Goal: Task Accomplishment & Management: Manage account settings

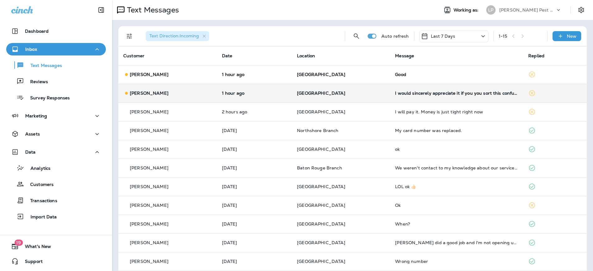
click at [365, 94] on p "[GEOGRAPHIC_DATA]" at bounding box center [341, 93] width 88 height 5
click at [365, 94] on div at bounding box center [327, 135] width 593 height 271
click at [264, 92] on p "1 hour ago" at bounding box center [254, 93] width 65 height 5
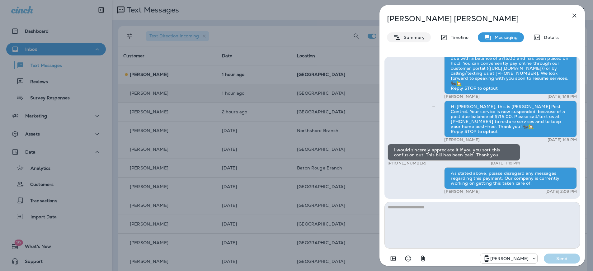
click at [394, 39] on icon at bounding box center [396, 38] width 7 height 8
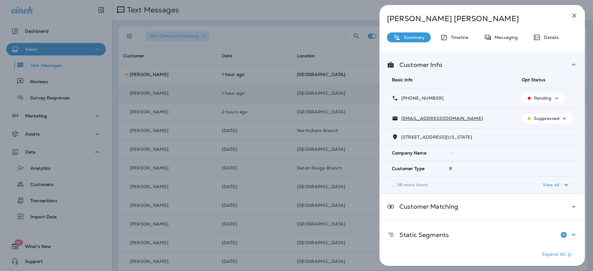
click at [553, 100] on icon "button" at bounding box center [556, 98] width 7 height 8
click at [547, 111] on button "Opt out" at bounding box center [541, 113] width 45 height 15
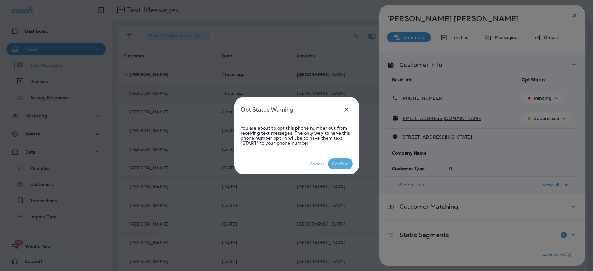
click at [339, 163] on div "Confirm" at bounding box center [340, 163] width 17 height 5
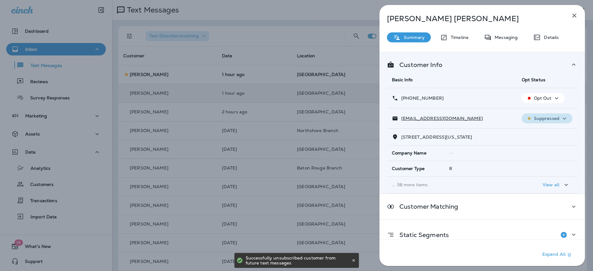
click at [552, 117] on p "Suppressed" at bounding box center [547, 118] width 26 height 5
click at [547, 131] on p "Unsubscribe" at bounding box center [547, 133] width 27 height 5
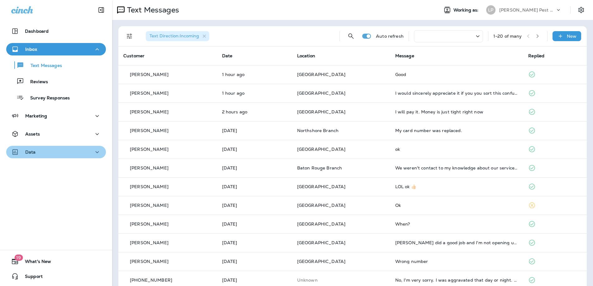
drag, startPoint x: 76, startPoint y: 153, endPoint x: 76, endPoint y: 156, distance: 3.2
click at [76, 153] on div "Data" at bounding box center [56, 152] width 90 height 8
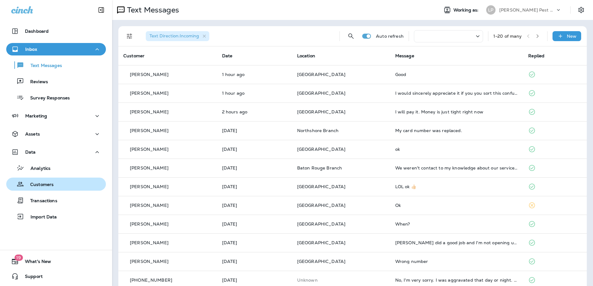
click at [71, 186] on div "Customers" at bounding box center [56, 183] width 95 height 9
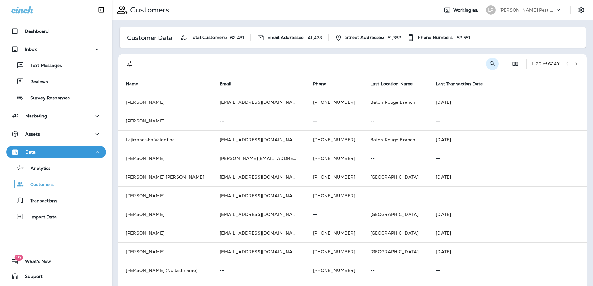
click at [488, 63] on icon "Search Customers" at bounding box center [491, 63] width 7 height 7
click at [428, 61] on input "text" at bounding box center [459, 63] width 65 height 16
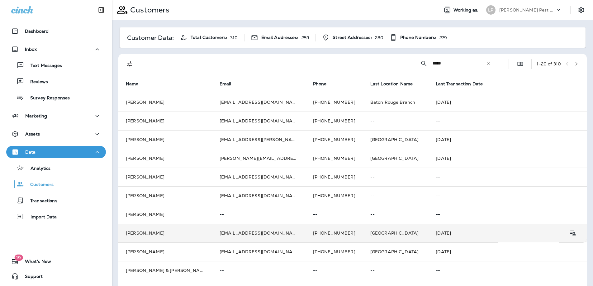
click at [192, 232] on td "[PERSON_NAME]" at bounding box center [165, 233] width 94 height 19
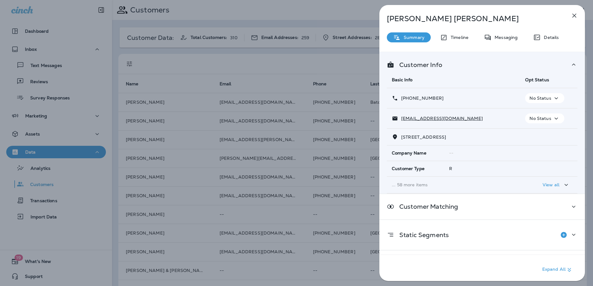
click at [543, 99] on p "No Status" at bounding box center [539, 98] width 21 height 5
click at [540, 111] on p "Opt out" at bounding box center [540, 113] width 17 height 5
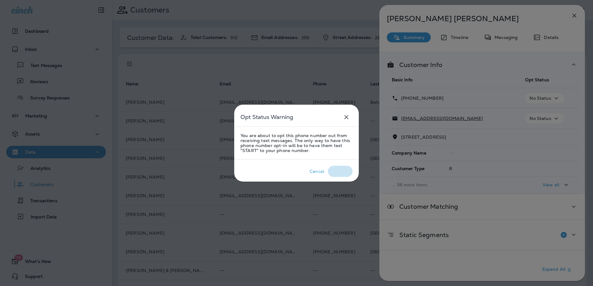
click at [344, 172] on div "Confirm" at bounding box center [340, 171] width 17 height 5
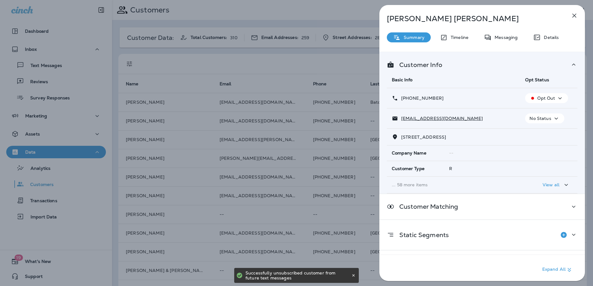
click at [546, 120] on p "No Status" at bounding box center [539, 118] width 21 height 5
click at [533, 135] on p "Unsubscribe" at bounding box center [545, 133] width 27 height 5
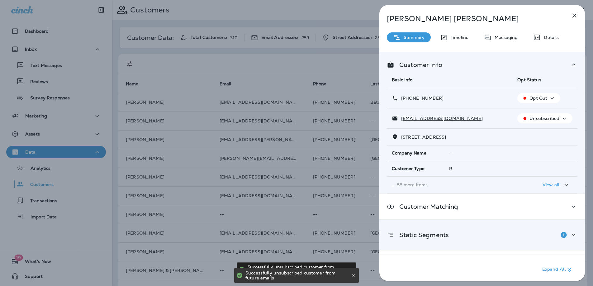
click at [463, 228] on div "Static Segments" at bounding box center [482, 234] width 191 height 12
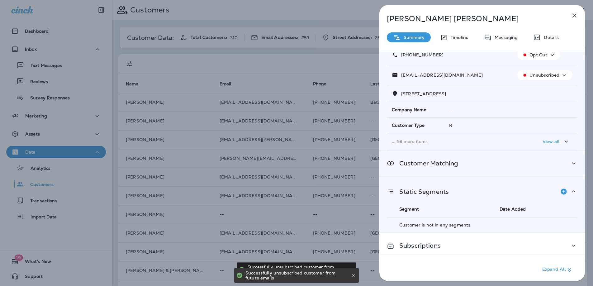
scroll to position [47, 0]
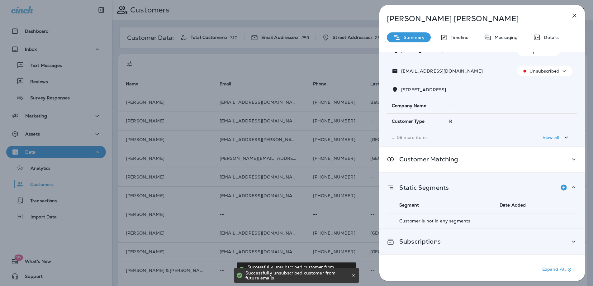
click at [494, 238] on div "Subscriptions" at bounding box center [482, 242] width 191 height 8
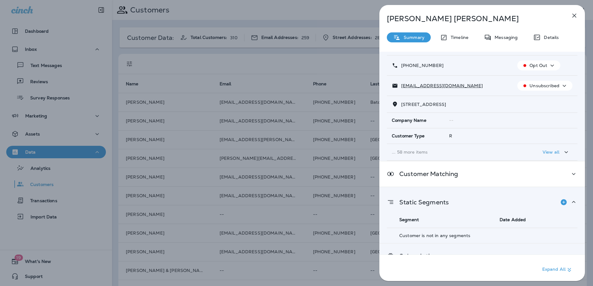
scroll to position [0, 0]
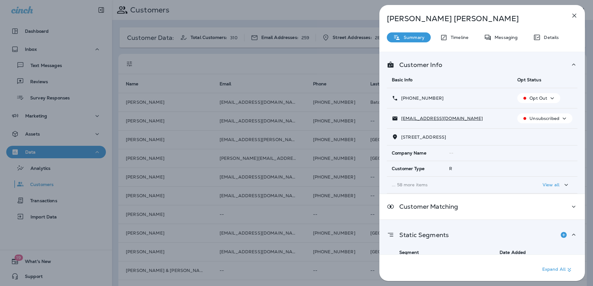
click at [539, 96] on p "Opt Out" at bounding box center [538, 98] width 18 height 5
click at [535, 111] on p "Reset Status" at bounding box center [539, 113] width 28 height 5
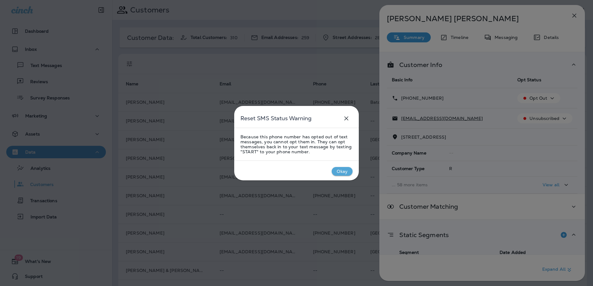
click at [343, 171] on div "Okay" at bounding box center [342, 171] width 11 height 5
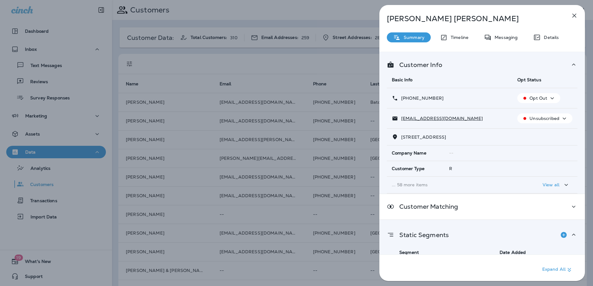
click at [536, 118] on p "Unsubscribed" at bounding box center [544, 118] width 30 height 5
click at [535, 132] on p "Reset Status" at bounding box center [545, 133] width 28 height 5
click at [550, 119] on p "Pending" at bounding box center [546, 118] width 18 height 5
click at [573, 16] on icon "button" at bounding box center [573, 15] width 7 height 7
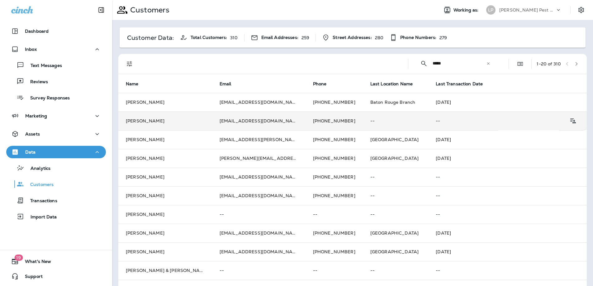
drag, startPoint x: 435, startPoint y: 121, endPoint x: 424, endPoint y: 111, distance: 14.6
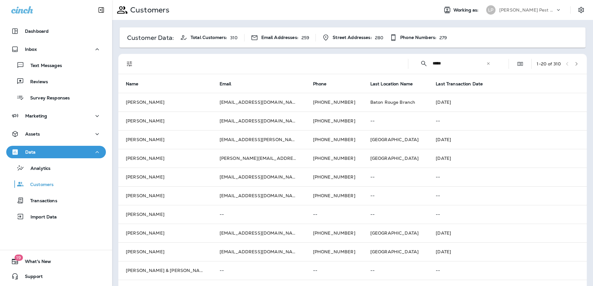
click at [447, 67] on input "*****" at bounding box center [459, 63] width 54 height 16
click at [445, 64] on input "*****" at bounding box center [459, 63] width 54 height 16
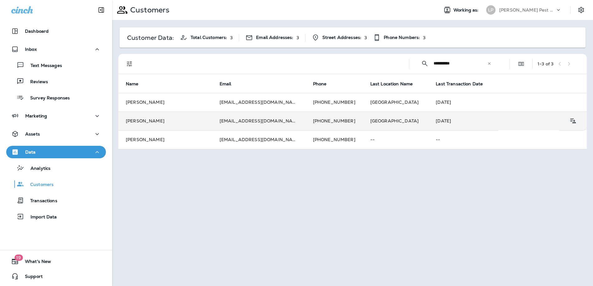
type input "**********"
click at [190, 121] on td "[PERSON_NAME]" at bounding box center [165, 120] width 94 height 19
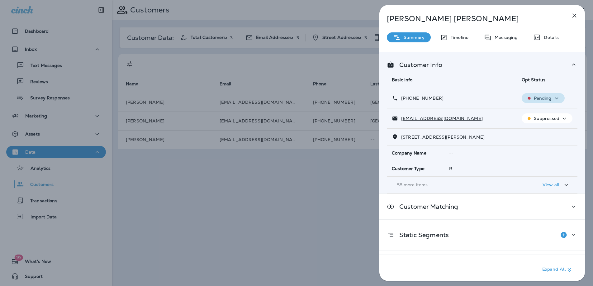
click at [543, 96] on p "Pending" at bounding box center [543, 98] width 18 height 5
click at [542, 115] on p "Opt out" at bounding box center [538, 113] width 17 height 5
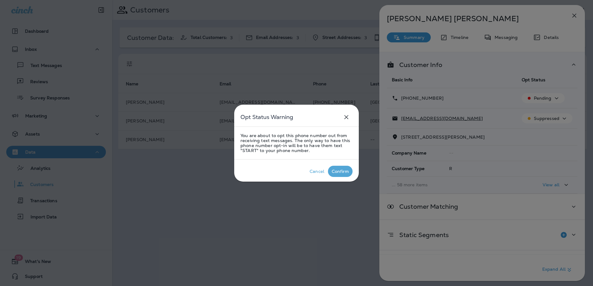
click at [337, 172] on div "Confirm" at bounding box center [340, 171] width 17 height 5
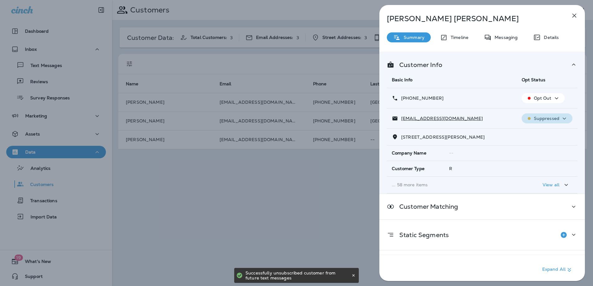
click at [542, 119] on p "Suppressed" at bounding box center [547, 118] width 26 height 5
click at [552, 131] on p "Unsubscribe" at bounding box center [547, 133] width 27 height 5
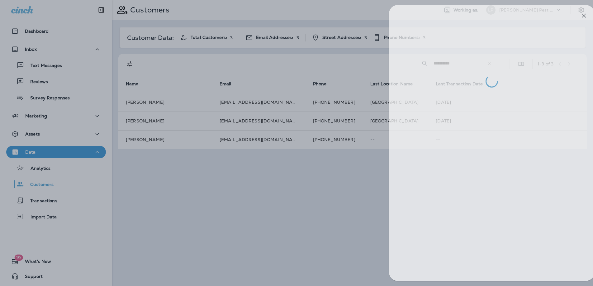
click at [319, 239] on div at bounding box center [306, 143] width 593 height 286
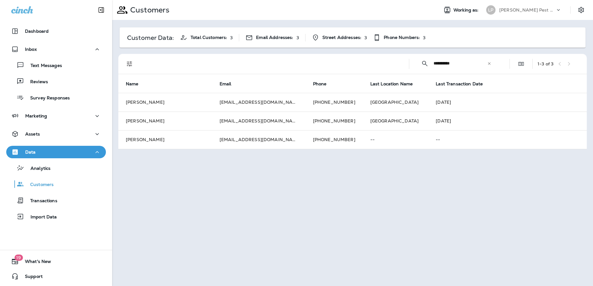
click at [337, 223] on div "**********" at bounding box center [352, 143] width 481 height 286
drag, startPoint x: 337, startPoint y: 223, endPoint x: 115, endPoint y: 112, distance: 248.5
click at [337, 224] on div "**********" at bounding box center [352, 143] width 481 height 286
click at [44, 62] on div "Text Messages" at bounding box center [35, 64] width 53 height 9
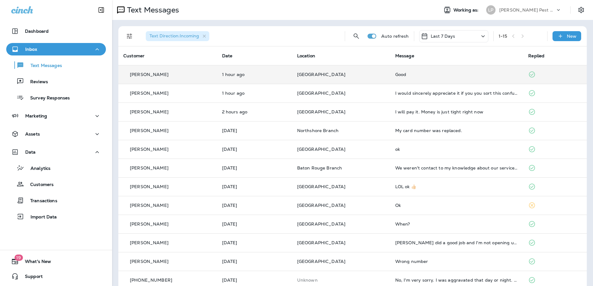
click at [220, 74] on td "1 hour ago" at bounding box center [254, 74] width 75 height 19
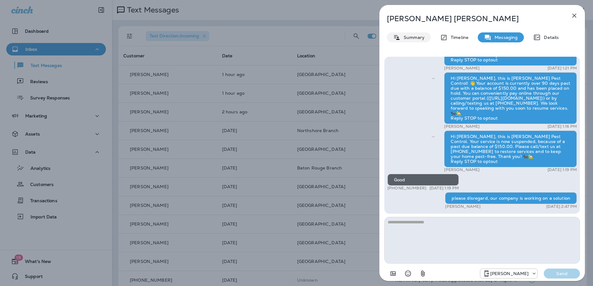
click at [413, 38] on p "Summary" at bounding box center [412, 37] width 24 height 5
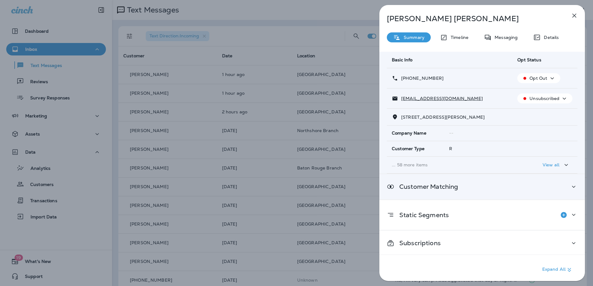
scroll to position [21, 0]
click at [553, 189] on div "Customer Matching" at bounding box center [481, 184] width 205 height 25
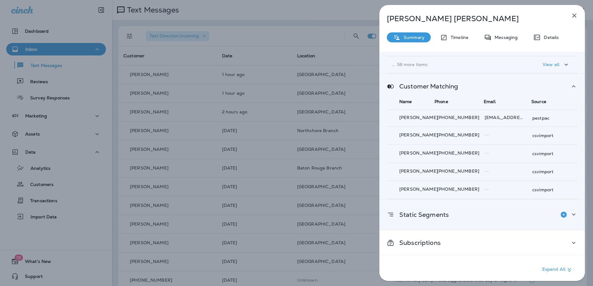
scroll to position [121, 0]
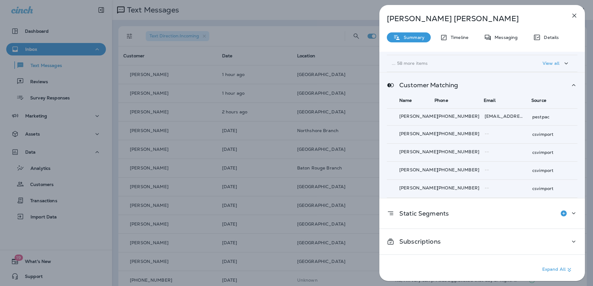
click at [577, 13] on icon "button" at bounding box center [573, 15] width 7 height 7
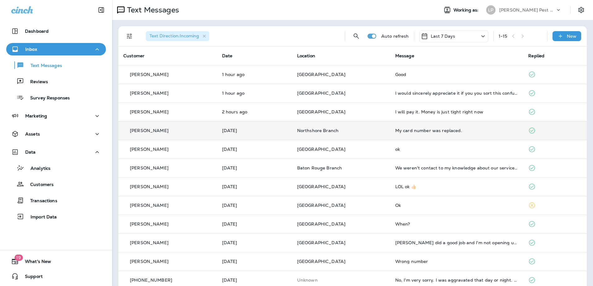
click at [284, 135] on td "[DATE]" at bounding box center [254, 130] width 75 height 19
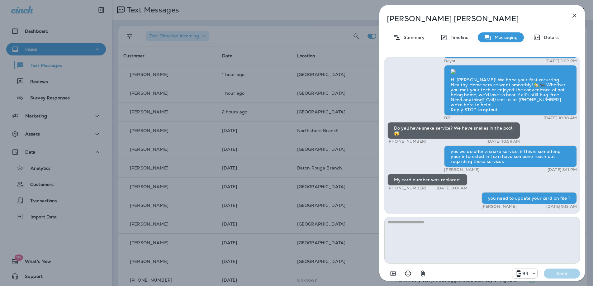
click at [575, 16] on icon "button" at bounding box center [574, 16] width 4 height 4
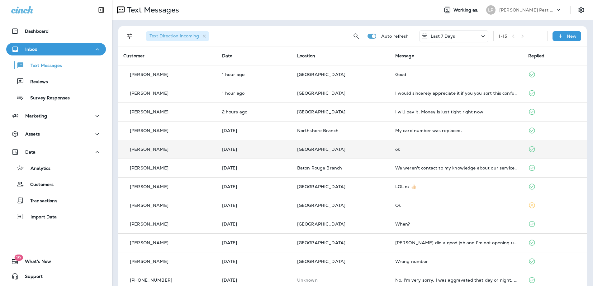
click at [197, 154] on td "[PERSON_NAME]" at bounding box center [167, 149] width 99 height 19
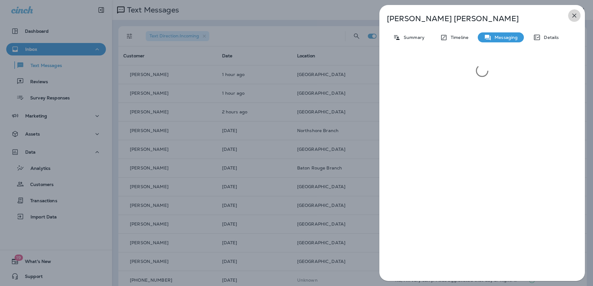
click at [573, 17] on icon "button" at bounding box center [573, 15] width 7 height 7
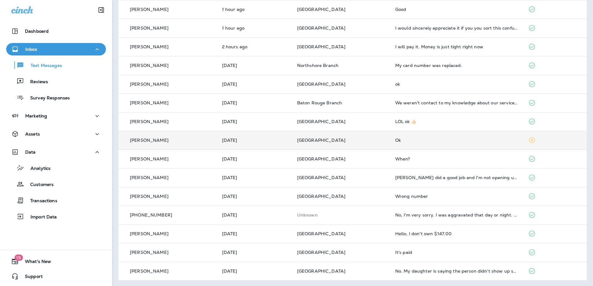
scroll to position [66, 0]
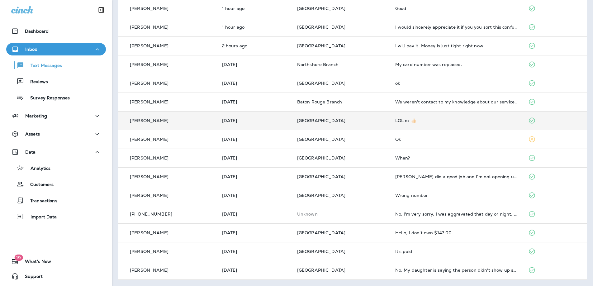
click at [195, 123] on div "[PERSON_NAME]" at bounding box center [167, 120] width 89 height 7
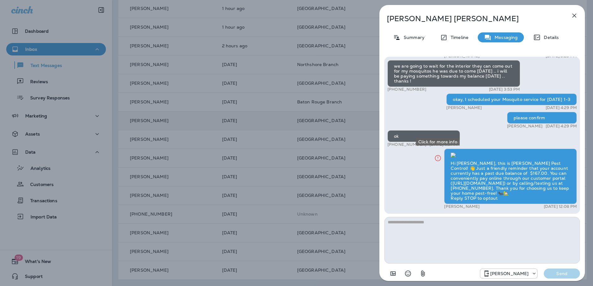
click at [438, 154] on icon "Click for more info" at bounding box center [437, 158] width 7 height 8
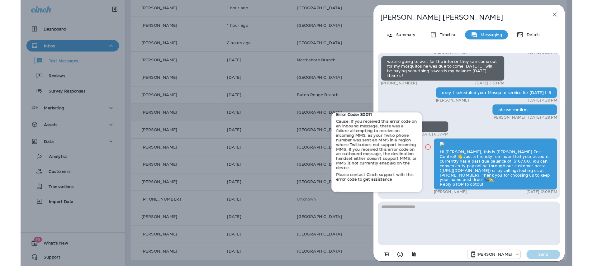
scroll to position [7, 0]
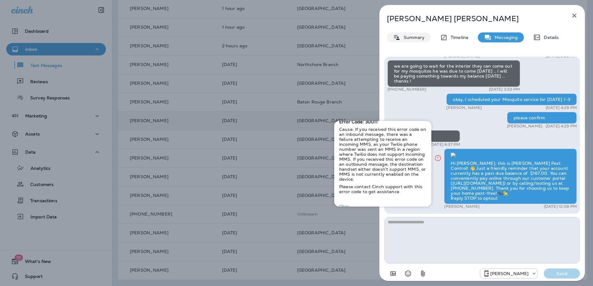
click at [407, 38] on p "Summary" at bounding box center [412, 37] width 24 height 5
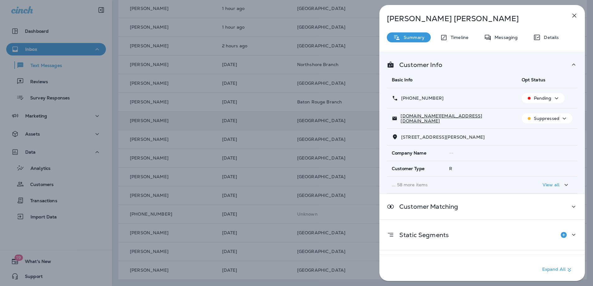
click at [534, 99] on p "Pending" at bounding box center [543, 98] width 18 height 5
click at [536, 112] on p "Opt out" at bounding box center [538, 113] width 17 height 5
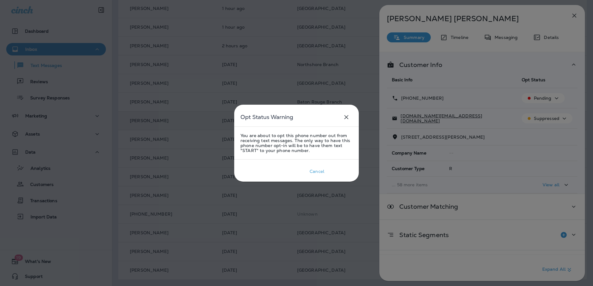
drag, startPoint x: 340, startPoint y: 168, endPoint x: 390, endPoint y: 164, distance: 50.0
click at [341, 169] on div "Confirm" at bounding box center [340, 171] width 17 height 5
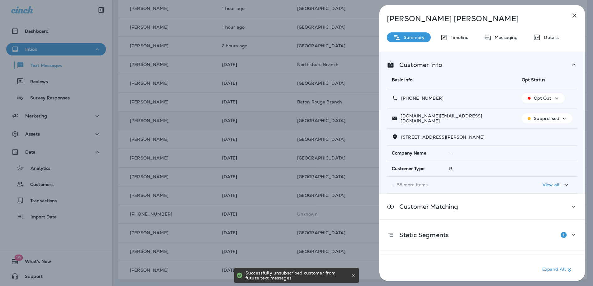
click at [551, 120] on p "Suppressed" at bounding box center [547, 118] width 26 height 5
click at [545, 132] on p "Unsubscribe" at bounding box center [547, 133] width 27 height 5
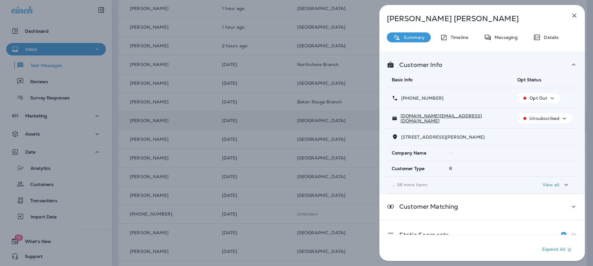
click at [574, 18] on icon "button" at bounding box center [573, 15] width 7 height 7
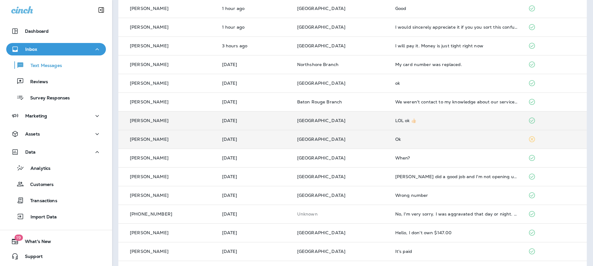
click at [206, 140] on div "[PERSON_NAME]" at bounding box center [167, 139] width 89 height 7
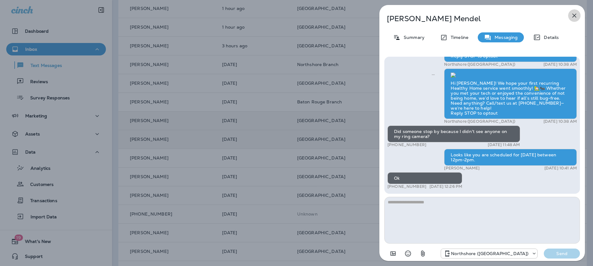
drag, startPoint x: 572, startPoint y: 16, endPoint x: 568, endPoint y: 17, distance: 3.3
click at [572, 16] on icon "button" at bounding box center [573, 15] width 7 height 7
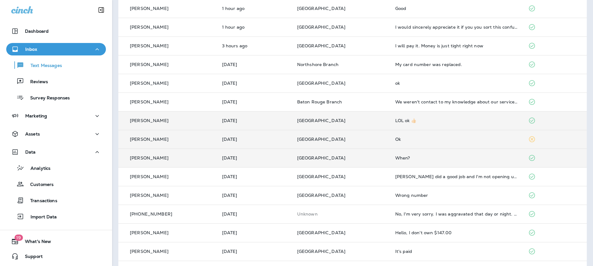
click at [284, 163] on td "[DATE]" at bounding box center [254, 157] width 75 height 19
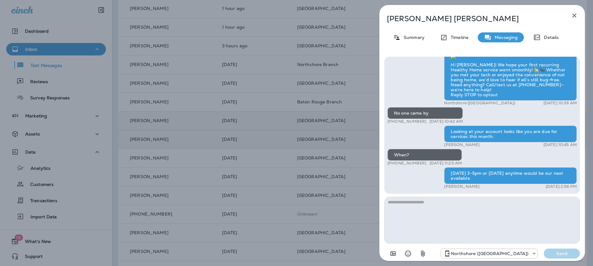
click at [571, 16] on icon "button" at bounding box center [573, 15] width 7 height 7
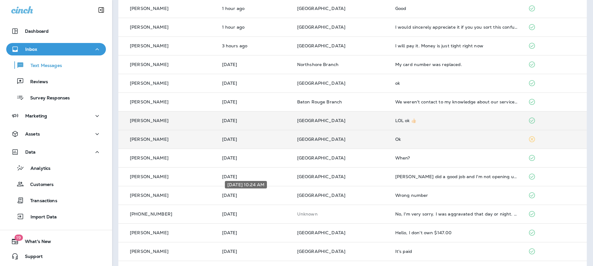
click at [267, 182] on div "[DATE] 10:24 AM" at bounding box center [246, 184] width 42 height 7
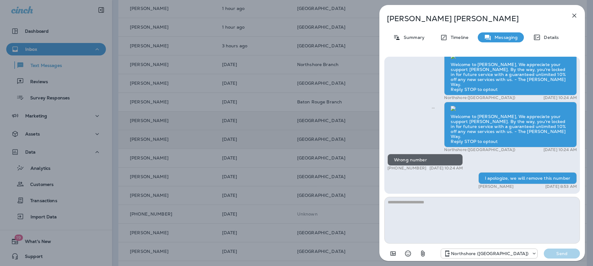
click at [573, 16] on icon "button" at bounding box center [573, 15] width 7 height 7
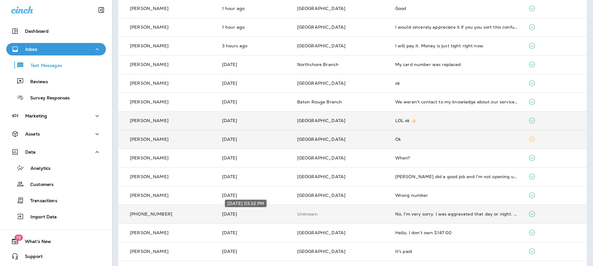
click at [248, 215] on p "[DATE]" at bounding box center [254, 213] width 65 height 5
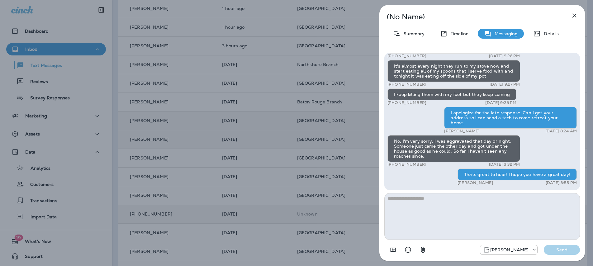
click at [572, 15] on icon "button" at bounding box center [573, 15] width 7 height 7
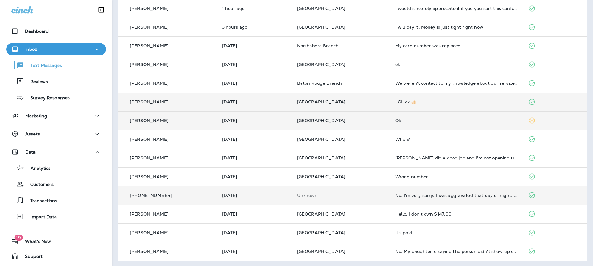
scroll to position [86, 0]
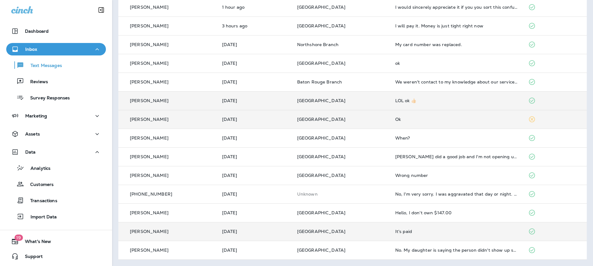
click at [269, 236] on td "[DATE]" at bounding box center [254, 231] width 75 height 19
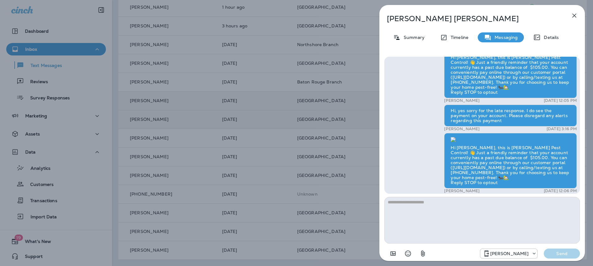
scroll to position [0, 0]
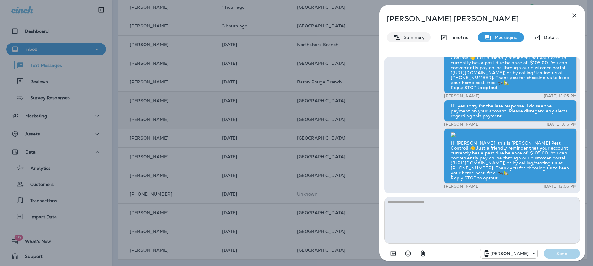
click at [414, 38] on p "Summary" at bounding box center [412, 37] width 24 height 5
